Goal: Task Accomplishment & Management: Manage account settings

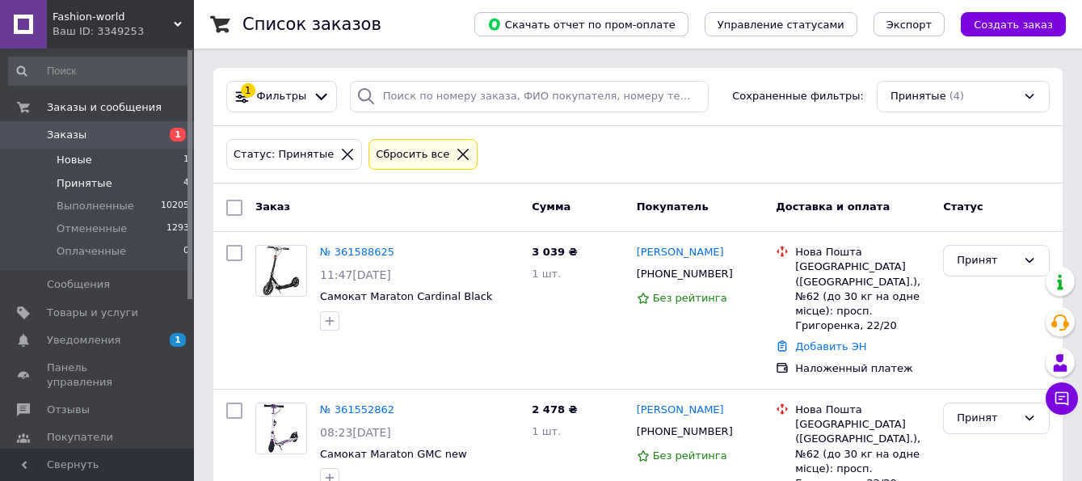
click at [89, 153] on li "Новые 1" at bounding box center [99, 160] width 199 height 23
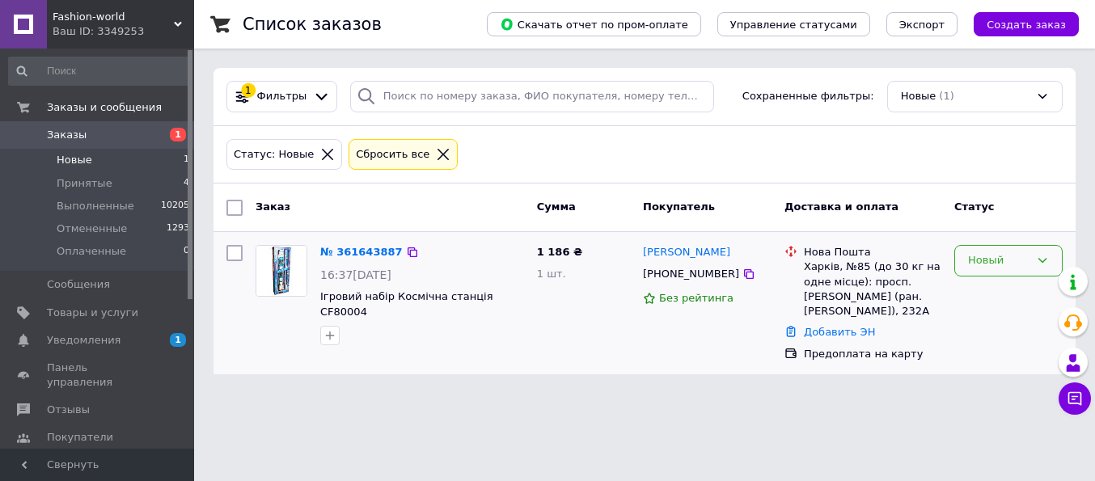
click at [1002, 255] on div "Новый" at bounding box center [998, 260] width 61 height 17
click at [997, 292] on li "Принят" at bounding box center [1008, 295] width 107 height 30
drag, startPoint x: 529, startPoint y: 297, endPoint x: 316, endPoint y: 291, distance: 212.7
click at [316, 291] on div "№ 361643887 16:37, 12.09.2025 Ігровий набір Космічна станція CF80004" at bounding box center [422, 294] width 217 height 113
copy span "Ігровий набір Космічна станція CF80004"
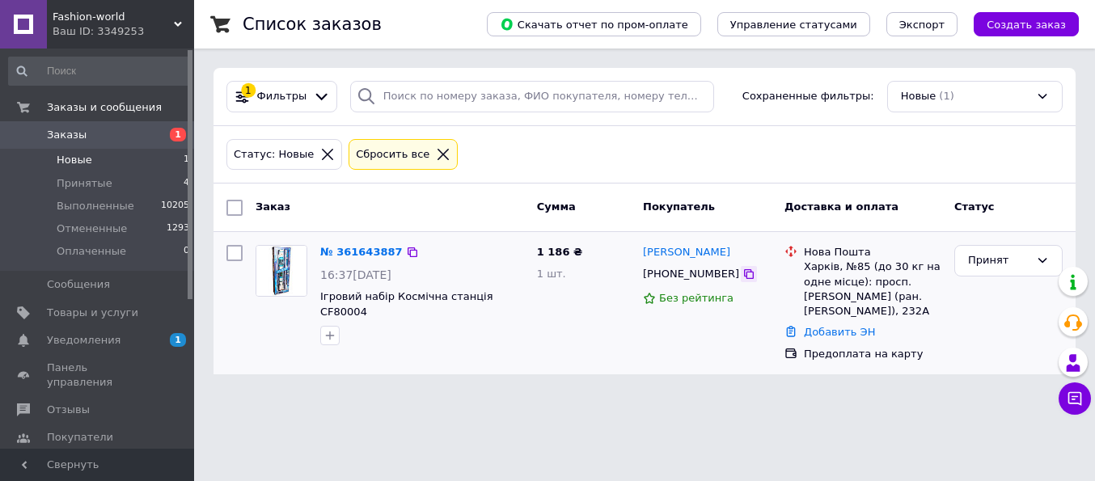
click at [742, 277] on icon at bounding box center [748, 274] width 13 height 13
click at [398, 300] on span "Ігровий набір Космічна станція CF80004" at bounding box center [406, 303] width 173 height 27
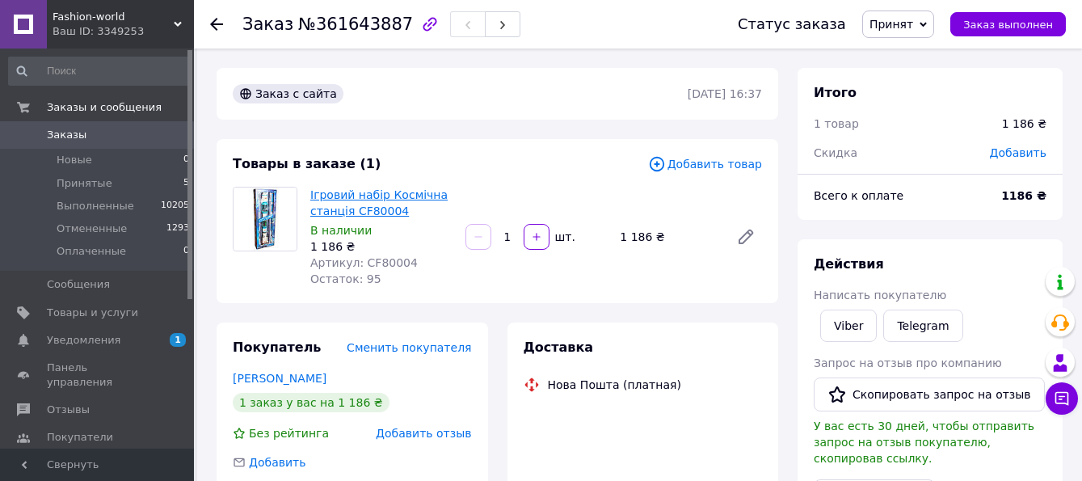
click at [357, 200] on link "Ігровий набір Космічна станція CF80004" at bounding box center [378, 202] width 137 height 29
